Goal: Download file/media

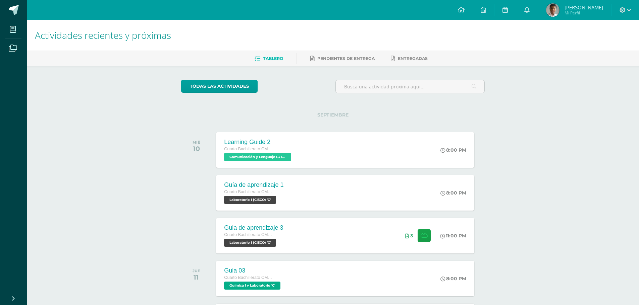
scroll to position [308, 0]
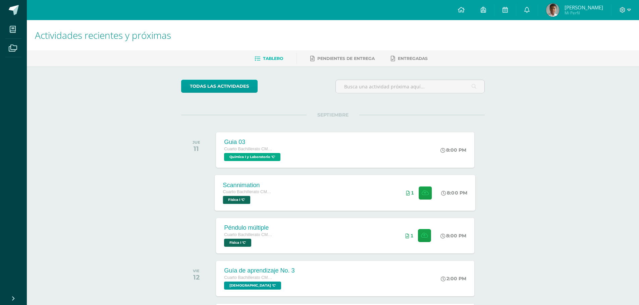
click at [241, 188] on div "Scannimation" at bounding box center [248, 185] width 51 height 7
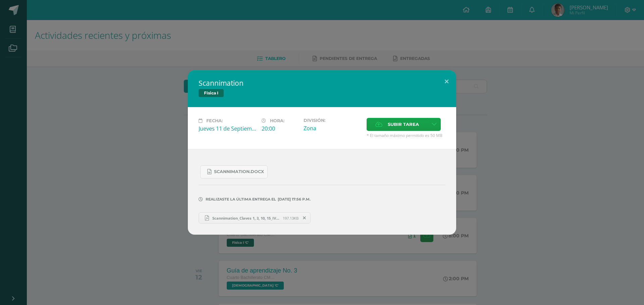
click at [238, 220] on span "Scannimation_Claves 1, 3, 10, 15_IVC_Fisica Fundamental_[DATE].pdf" at bounding box center [246, 218] width 74 height 5
click at [252, 220] on span "Scannimation_Claves 1, 3, 10, 15_IVC_Fisica Fundamental_[DATE].pdf" at bounding box center [246, 218] width 74 height 5
click at [108, 130] on div "Scannimation Física I Fecha: Jueves 11 de Septiembre Hora: 20:00 División: Zona…" at bounding box center [322, 152] width 638 height 165
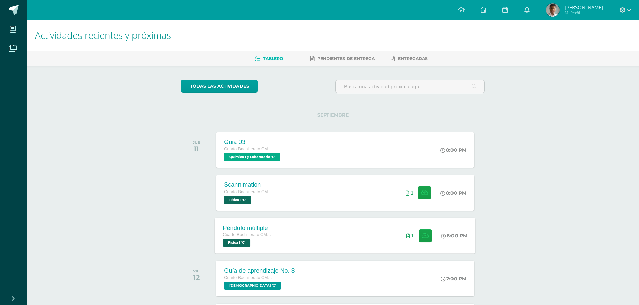
click at [294, 244] on div "Péndulo múltiple Cuarto Bachillerato CMP Bachillerato en CCLL con Orientación e…" at bounding box center [345, 236] width 261 height 36
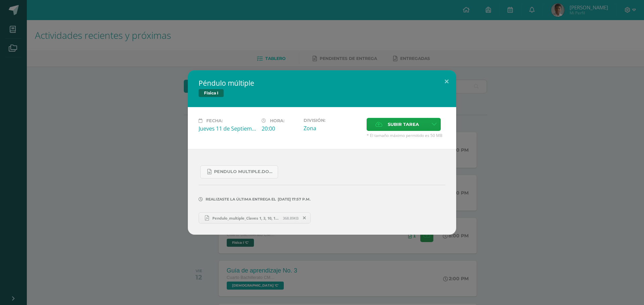
click at [232, 218] on span "Pendulo_multiple_Claves 1, 3, 10, 15_IVC_[DATE]_fisica Fundamental.pdf" at bounding box center [246, 218] width 74 height 5
